Goal: Information Seeking & Learning: Check status

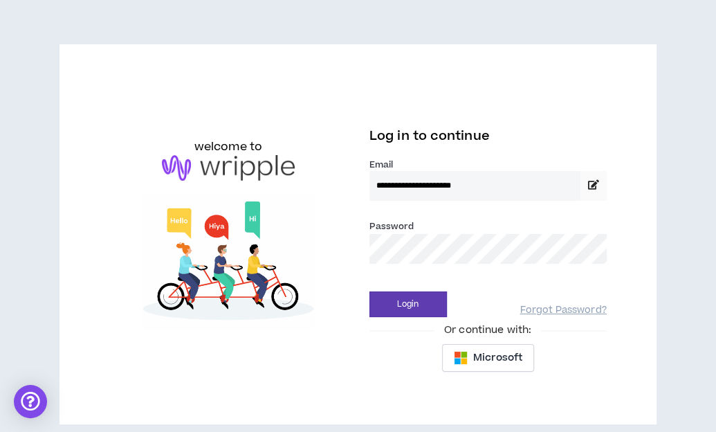
click at [407, 303] on button "Login" at bounding box center [407, 304] width 77 height 26
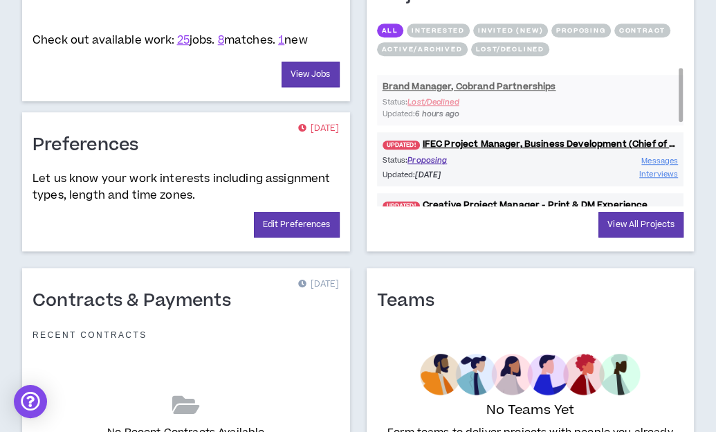
scroll to position [653, 0]
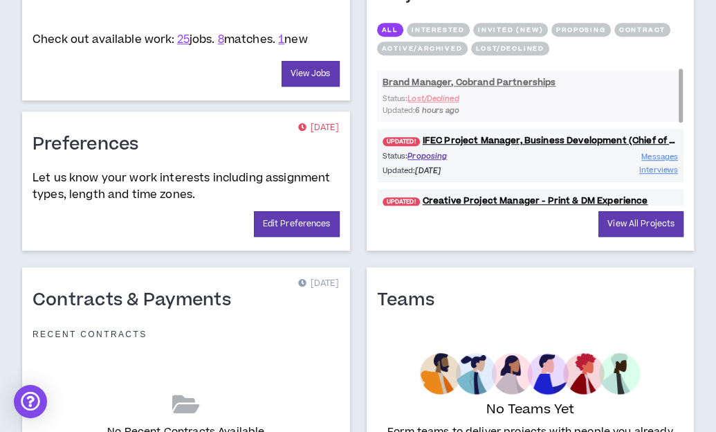
click at [537, 113] on div "Brand Manager, Cobrand Partnerships Status: Lost/Declined Updated: 6 hours ago …" at bounding box center [530, 243] width 307 height 358
click at [466, 88] on div "Brand Manager, Cobrand Partnerships Status: Lost/Declined Updated: 6 hours ago …" at bounding box center [530, 243] width 307 height 358
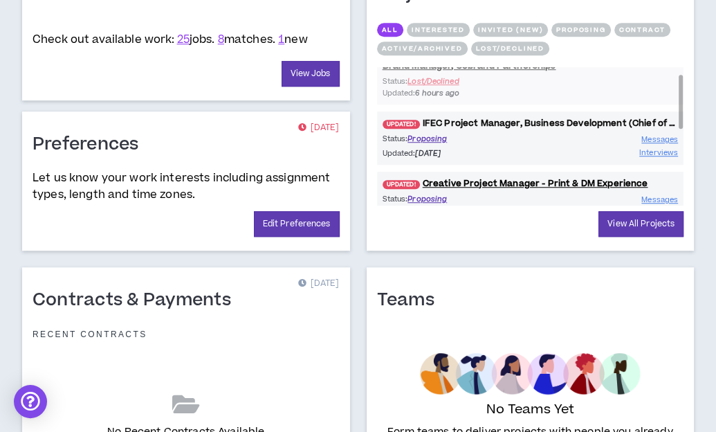
click at [513, 129] on link "UPDATED! IFEC Project Manager, Business Development (Chief of Staff)" at bounding box center [530, 123] width 307 height 13
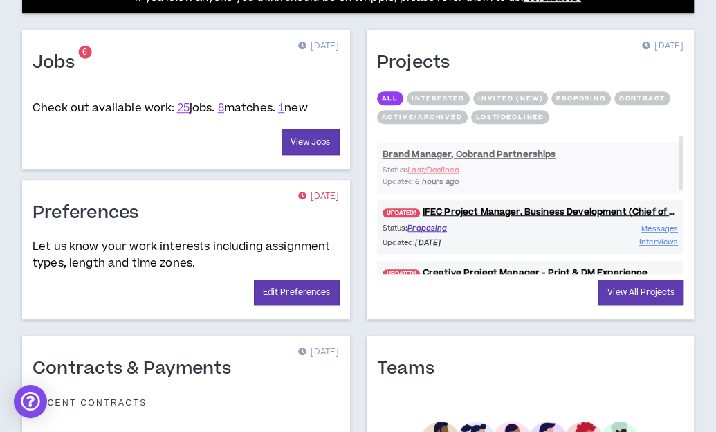
scroll to position [619, 0]
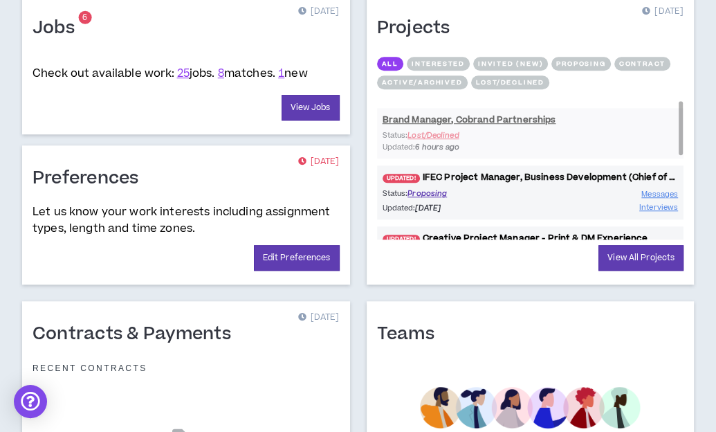
click at [508, 182] on link "UPDATED! IFEC Project Manager, Business Development (Chief of Staff)" at bounding box center [530, 177] width 307 height 13
